Goal: Information Seeking & Learning: Learn about a topic

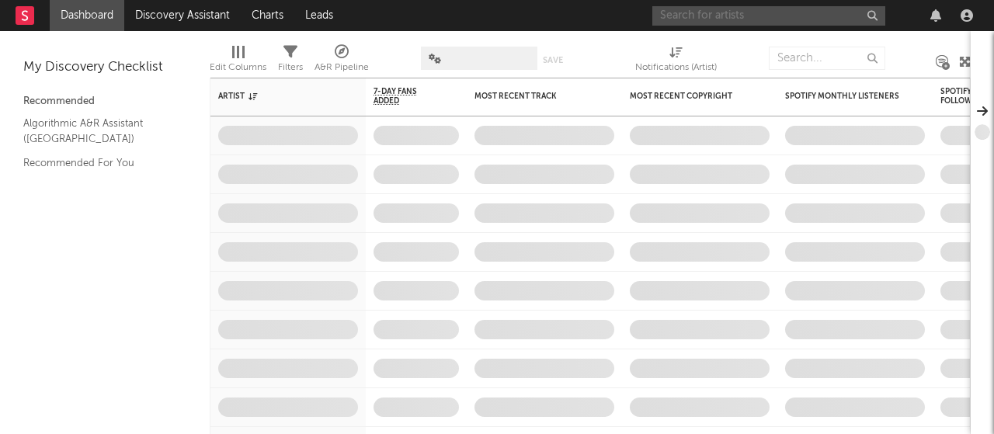
click at [714, 12] on input "text" at bounding box center [768, 15] width 233 height 19
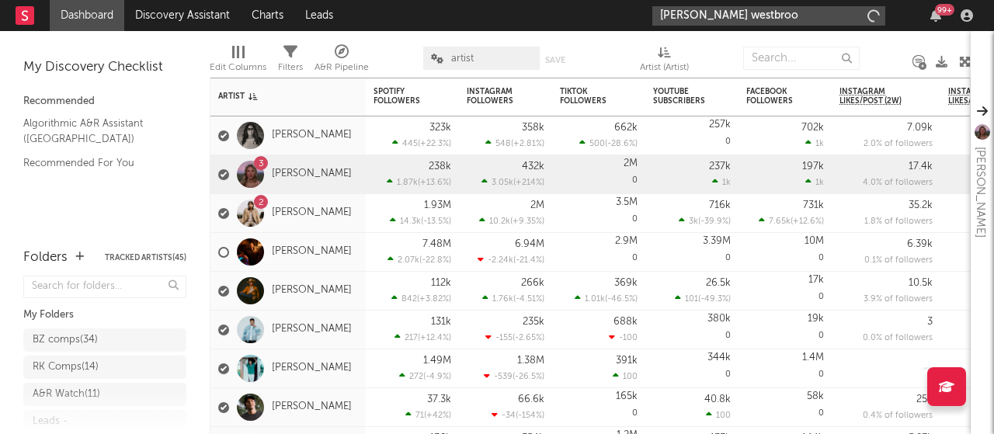
type input "[PERSON_NAME] [PERSON_NAME]"
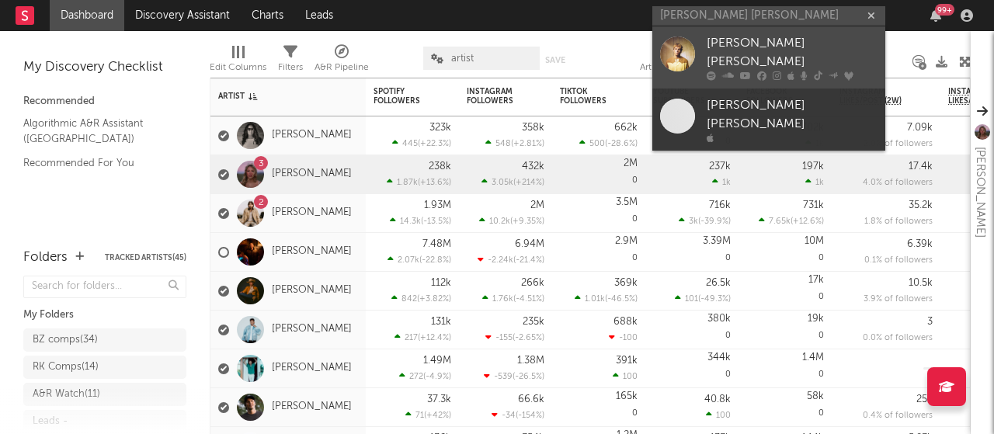
click at [740, 71] on icon at bounding box center [745, 75] width 11 height 9
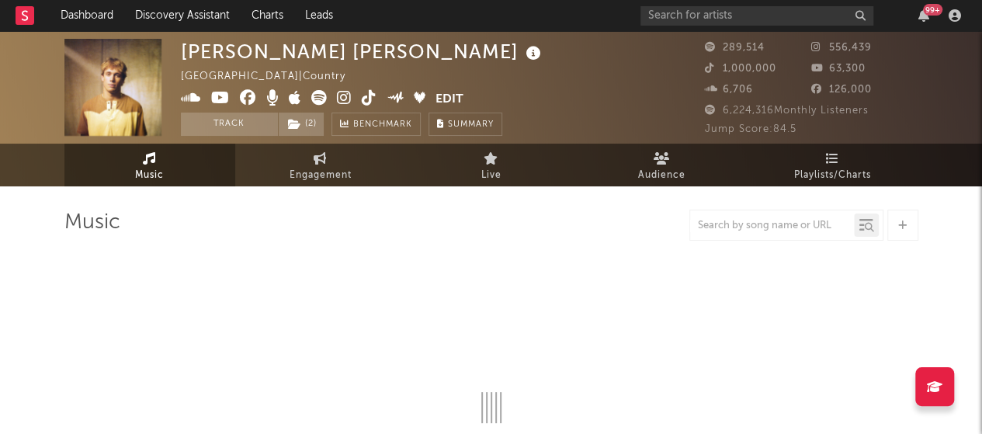
select select "6m"
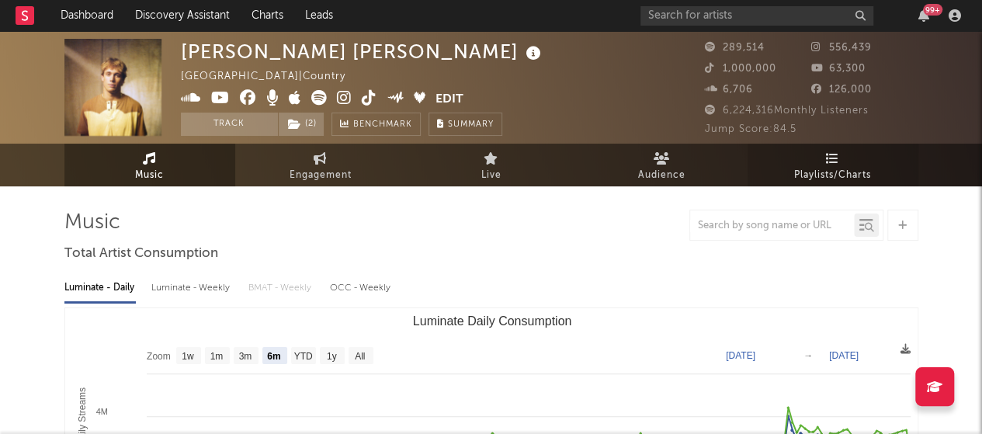
click at [825, 169] on span "Playlists/Charts" at bounding box center [832, 175] width 77 height 19
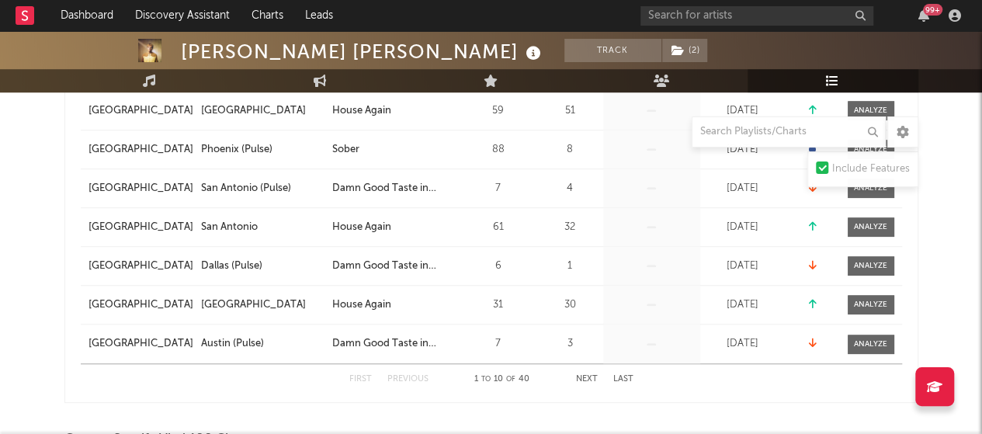
scroll to position [762, 0]
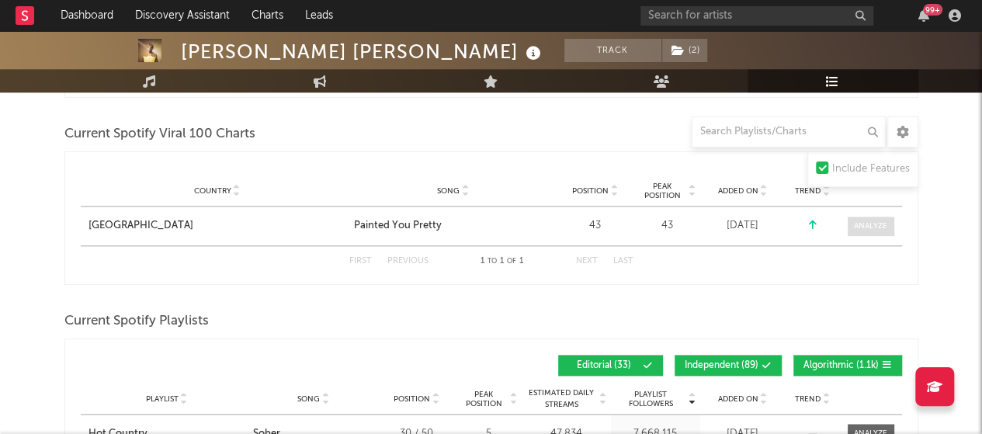
click at [881, 224] on div at bounding box center [870, 227] width 33 height 12
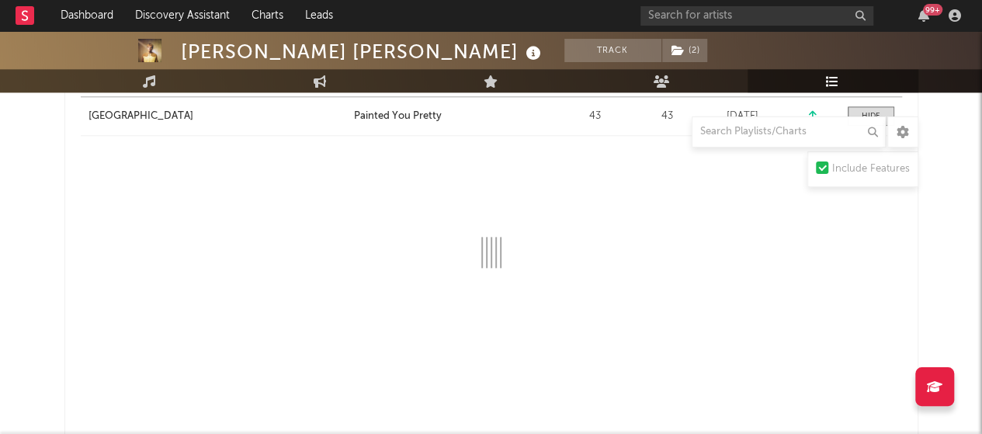
select select "1w"
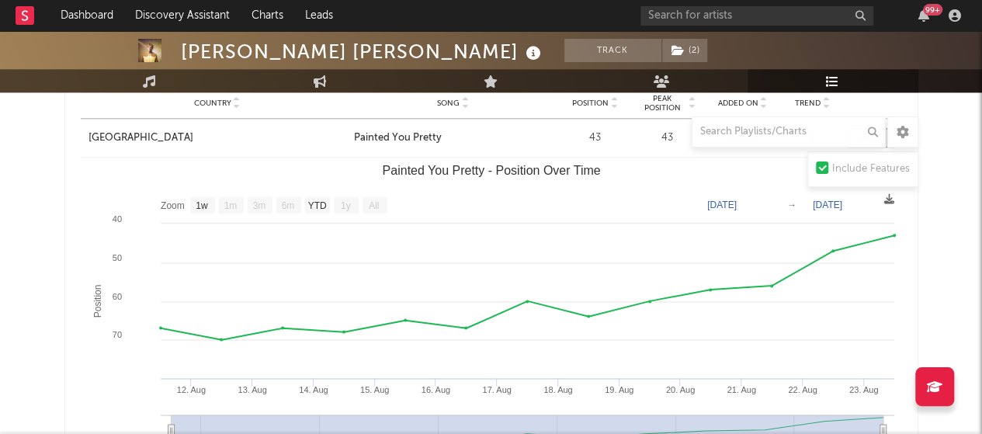
scroll to position [839, 0]
